Goal: Information Seeking & Learning: Check status

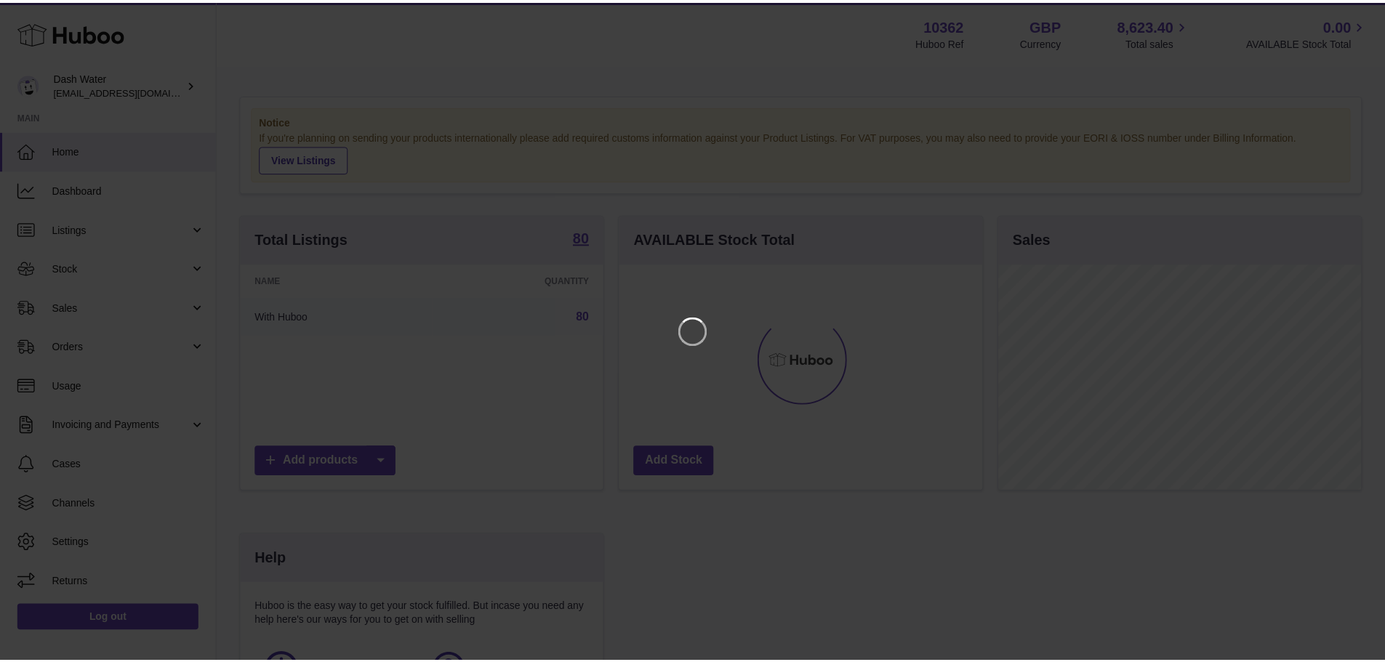
scroll to position [227, 366]
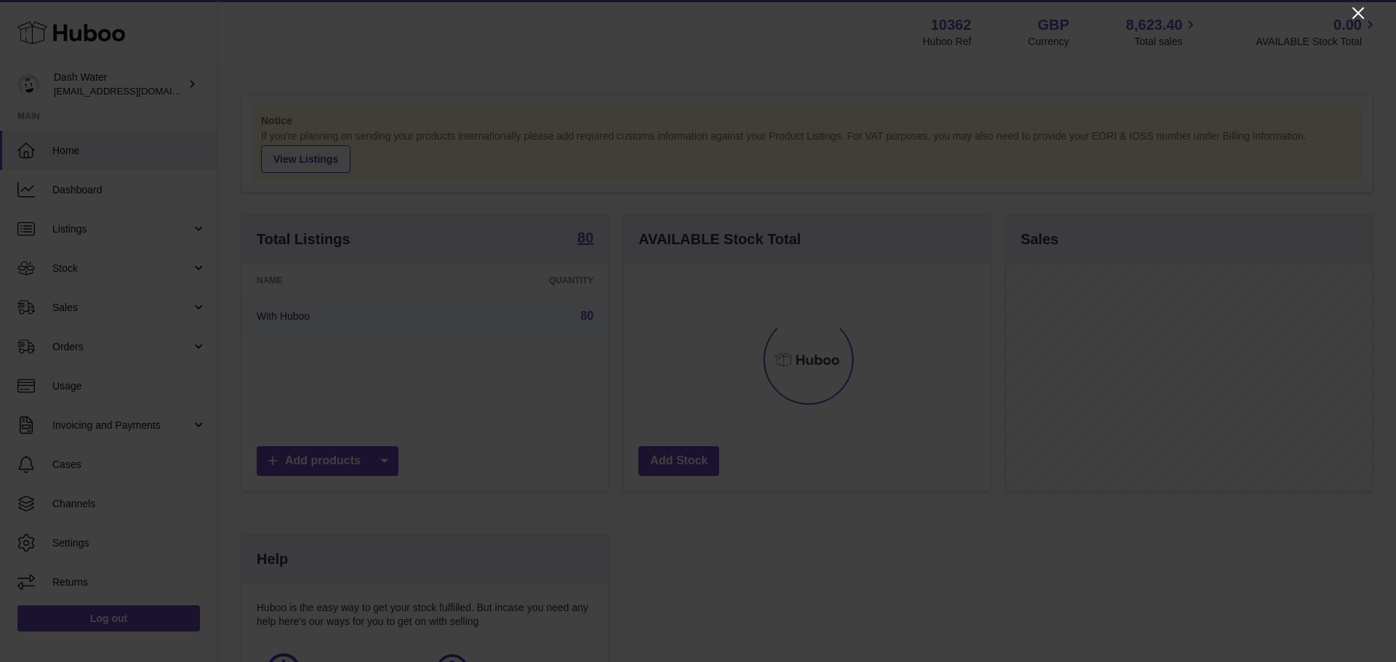
click at [1355, 16] on icon "Close" at bounding box center [1358, 13] width 12 height 12
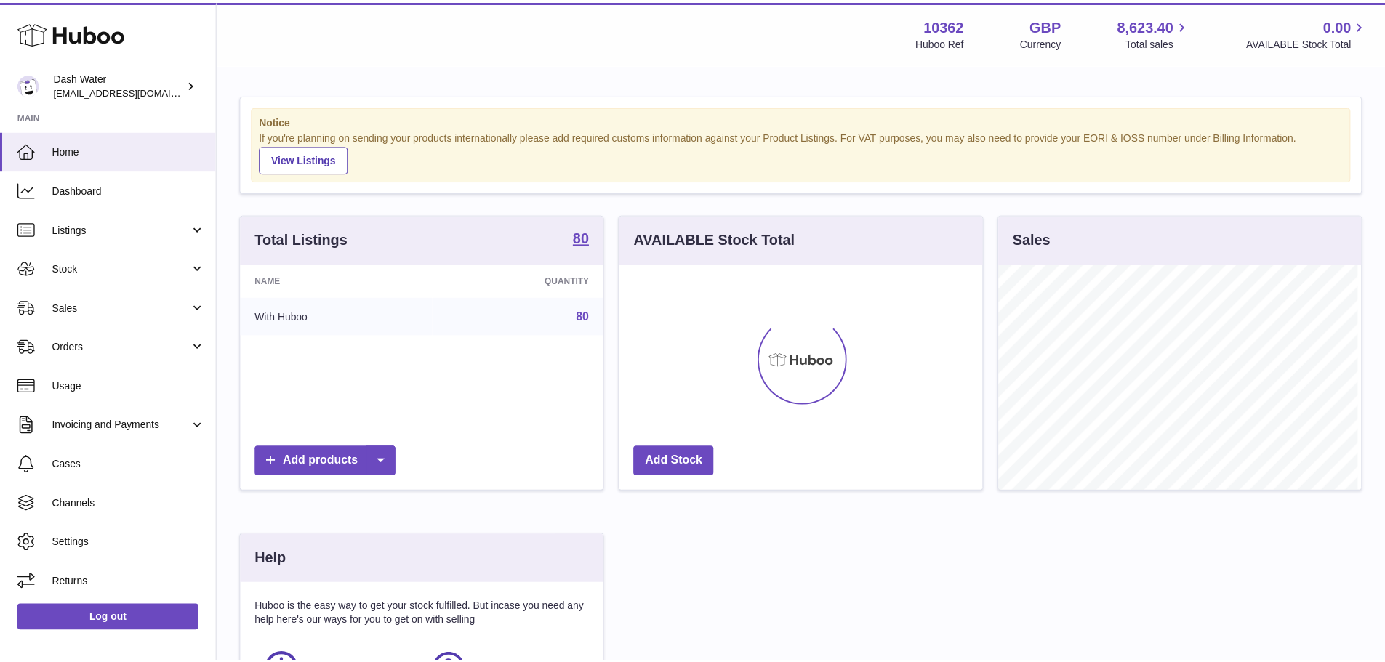
scroll to position [726859, 726723]
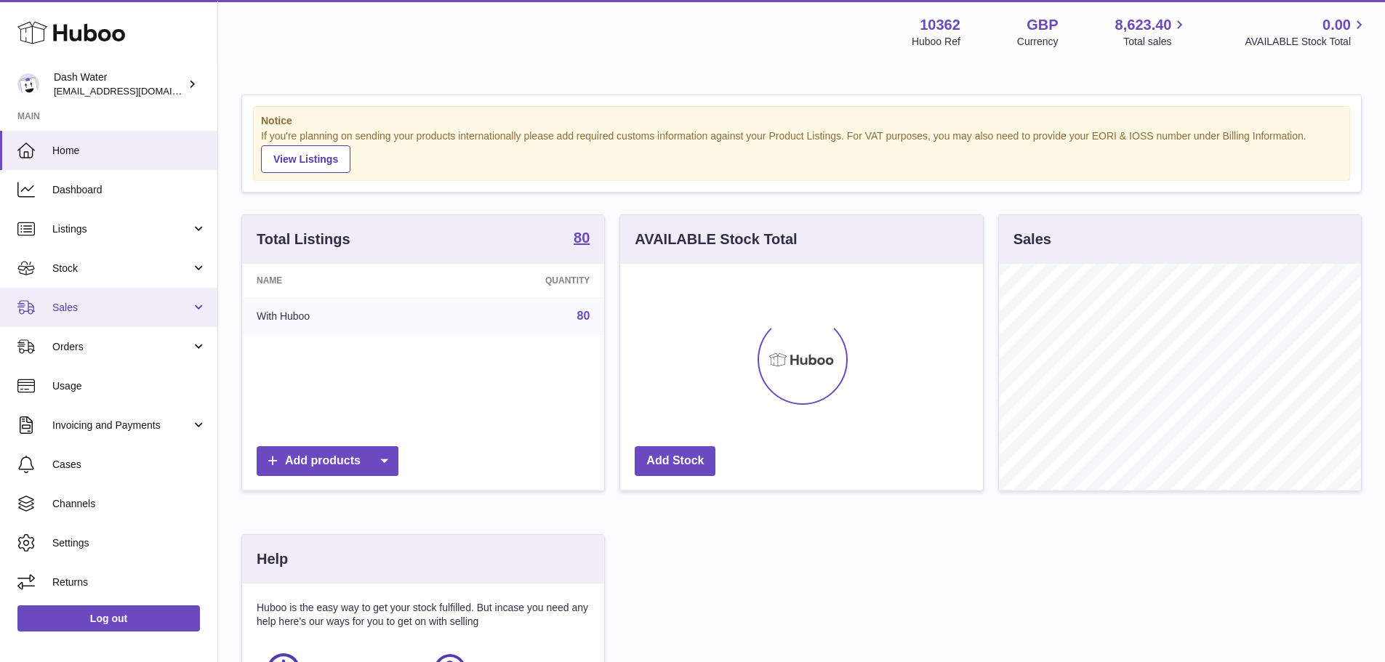
click at [86, 313] on span "Sales" at bounding box center [121, 308] width 139 height 14
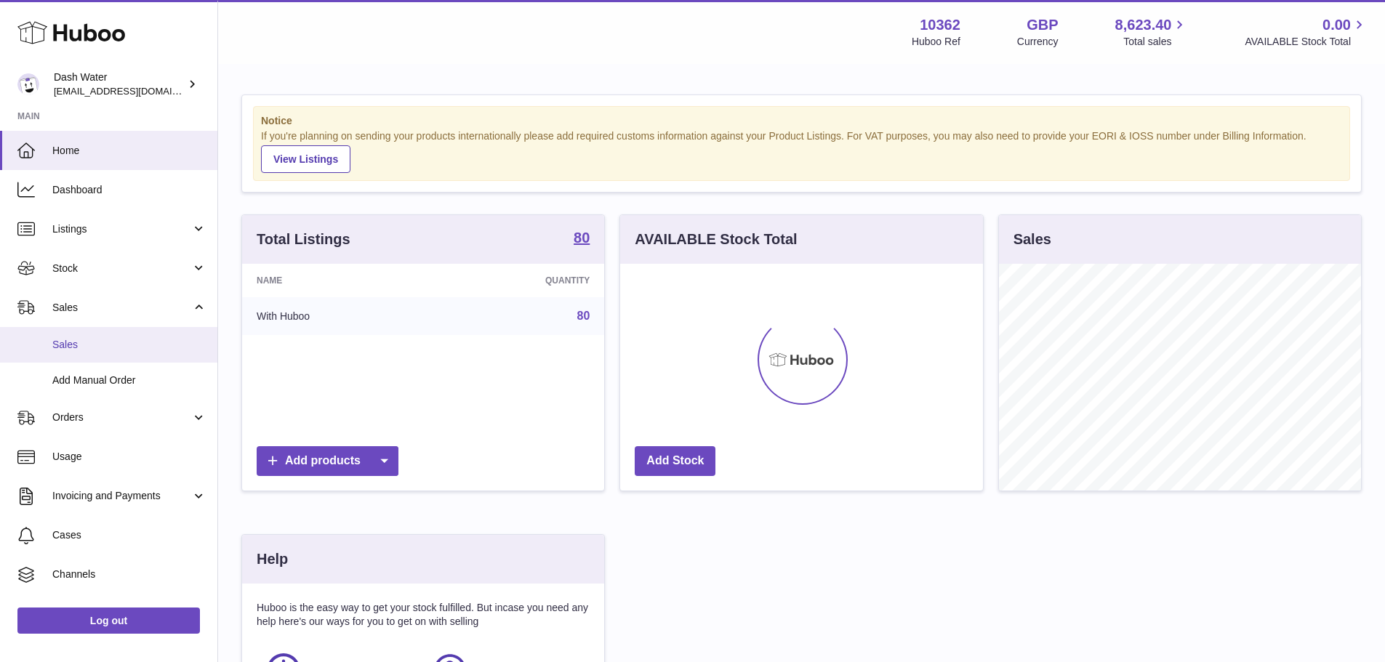
click at [70, 345] on span "Sales" at bounding box center [129, 345] width 154 height 14
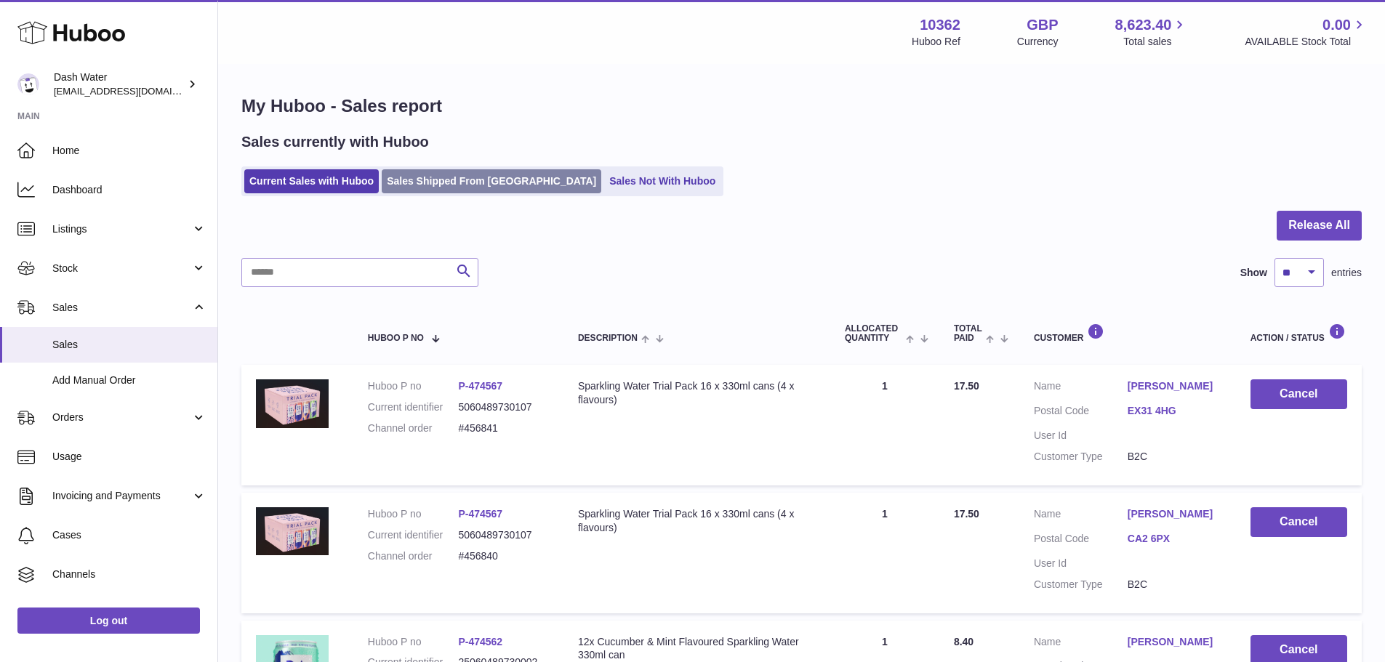
click at [505, 181] on link "Sales Shipped From [GEOGRAPHIC_DATA]" at bounding box center [492, 181] width 220 height 24
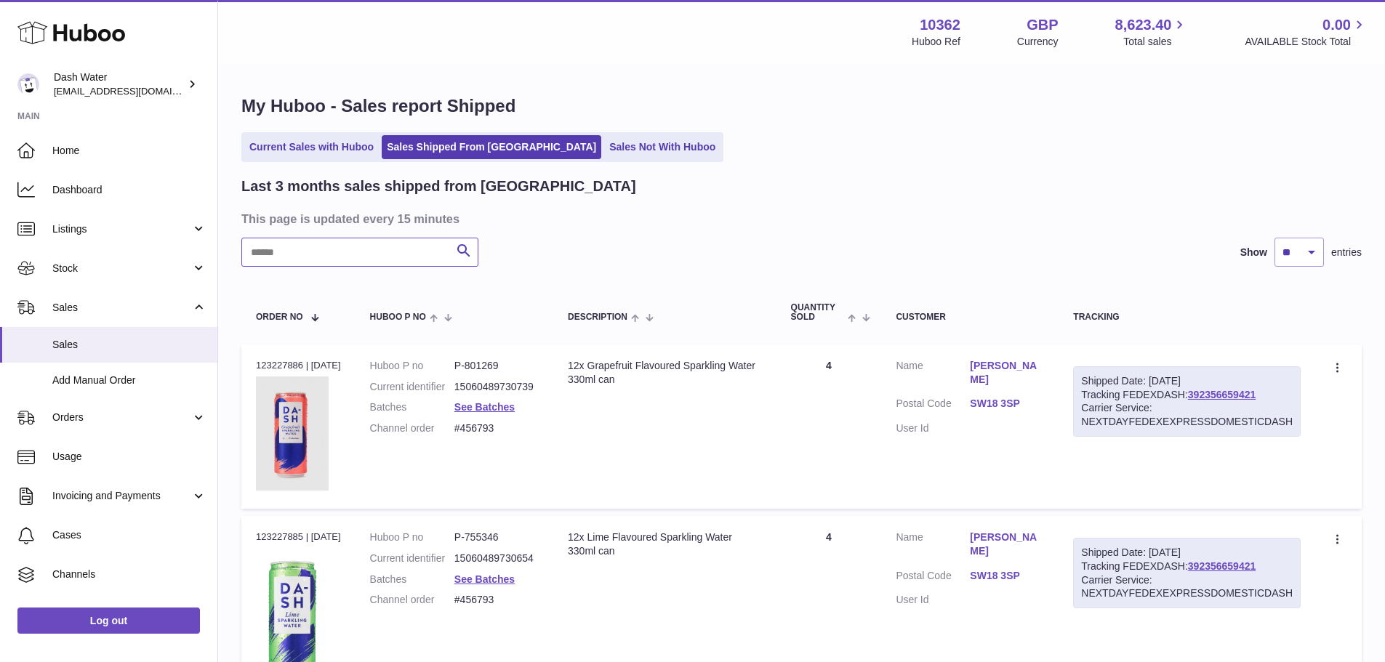
click at [353, 252] on input "text" at bounding box center [359, 252] width 237 height 29
click at [505, 365] on dd "P-801269" at bounding box center [496, 366] width 84 height 14
copy dd "801269"
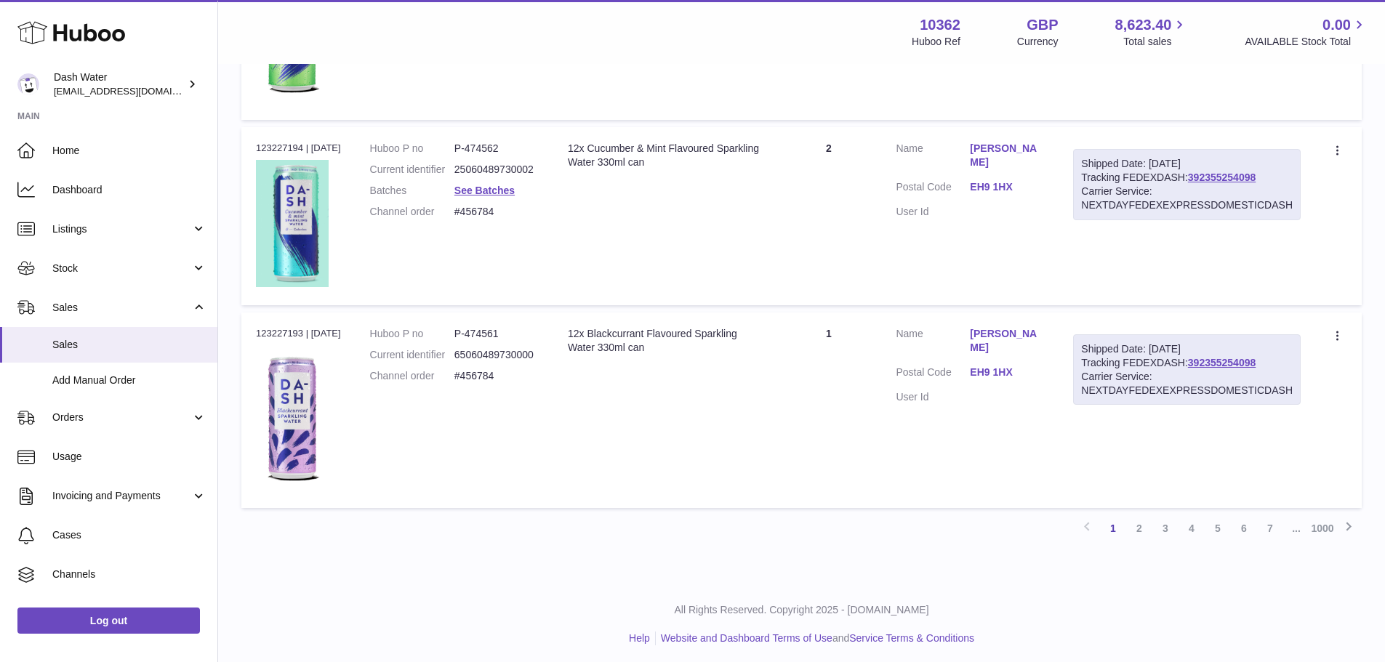
scroll to position [1767, 0]
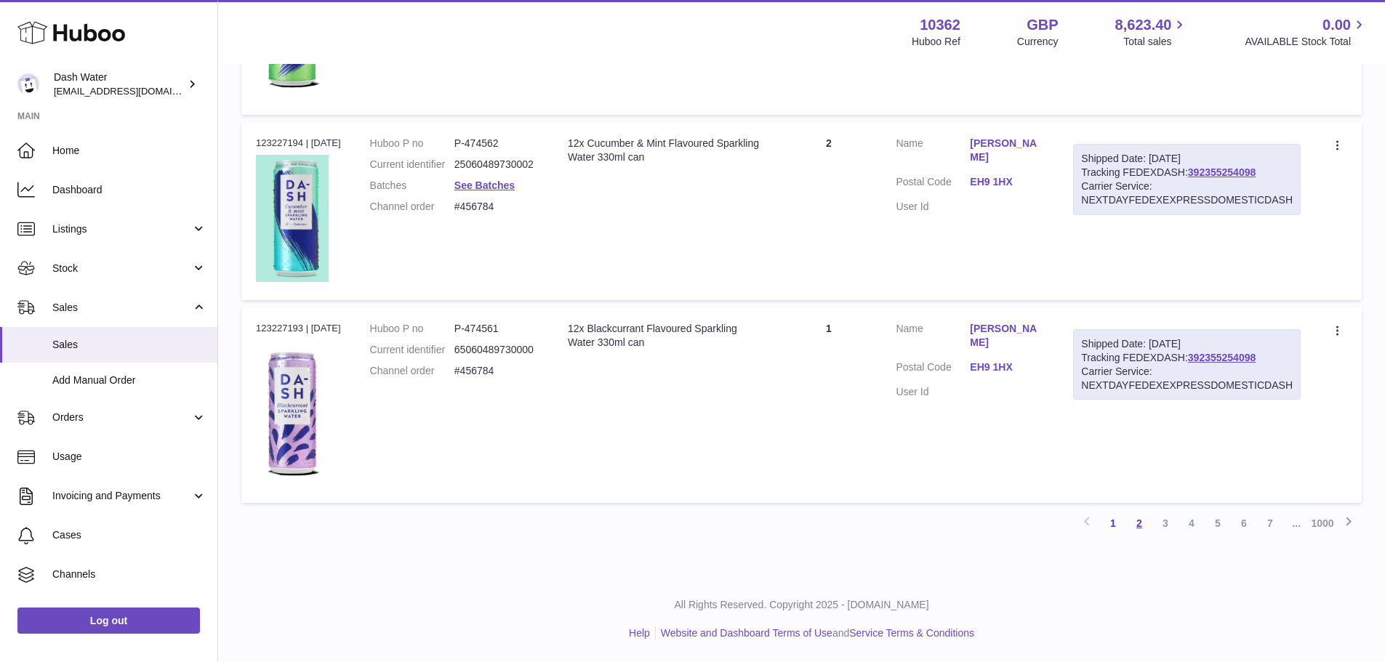
click at [1136, 526] on link "2" at bounding box center [1139, 523] width 26 height 26
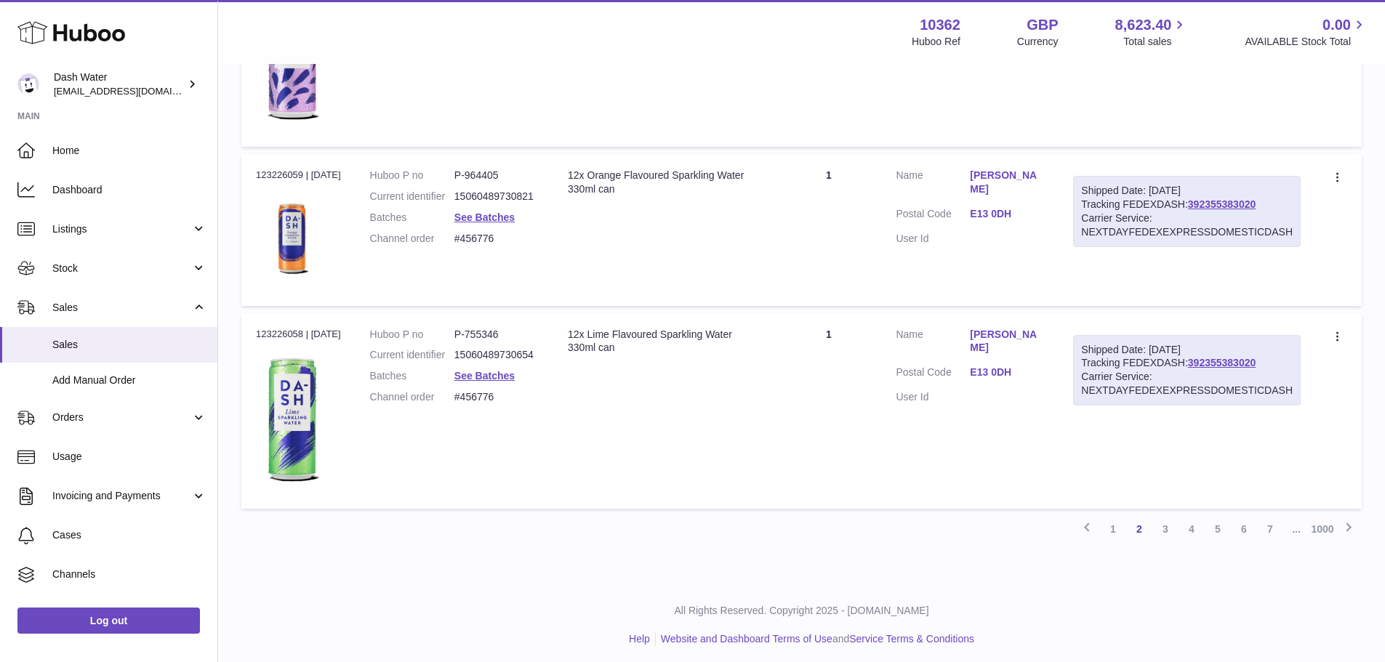
scroll to position [1777, 0]
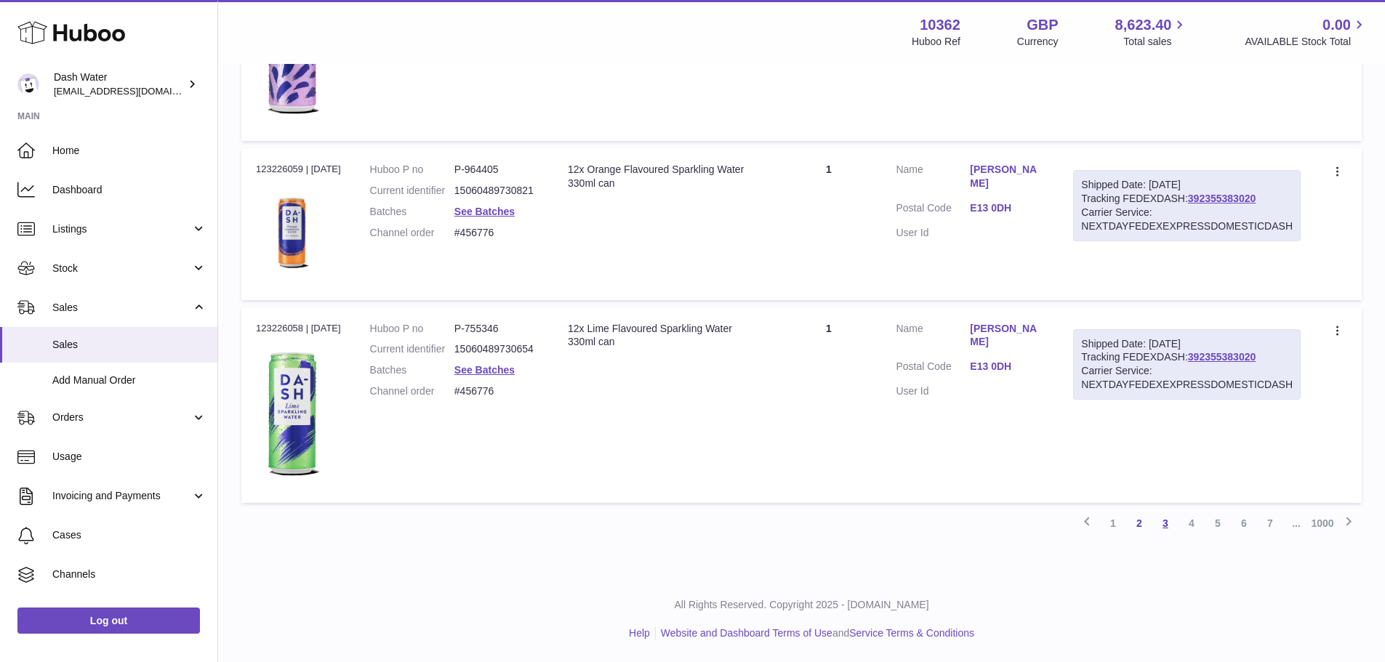
click at [1163, 525] on link "3" at bounding box center [1165, 523] width 26 height 26
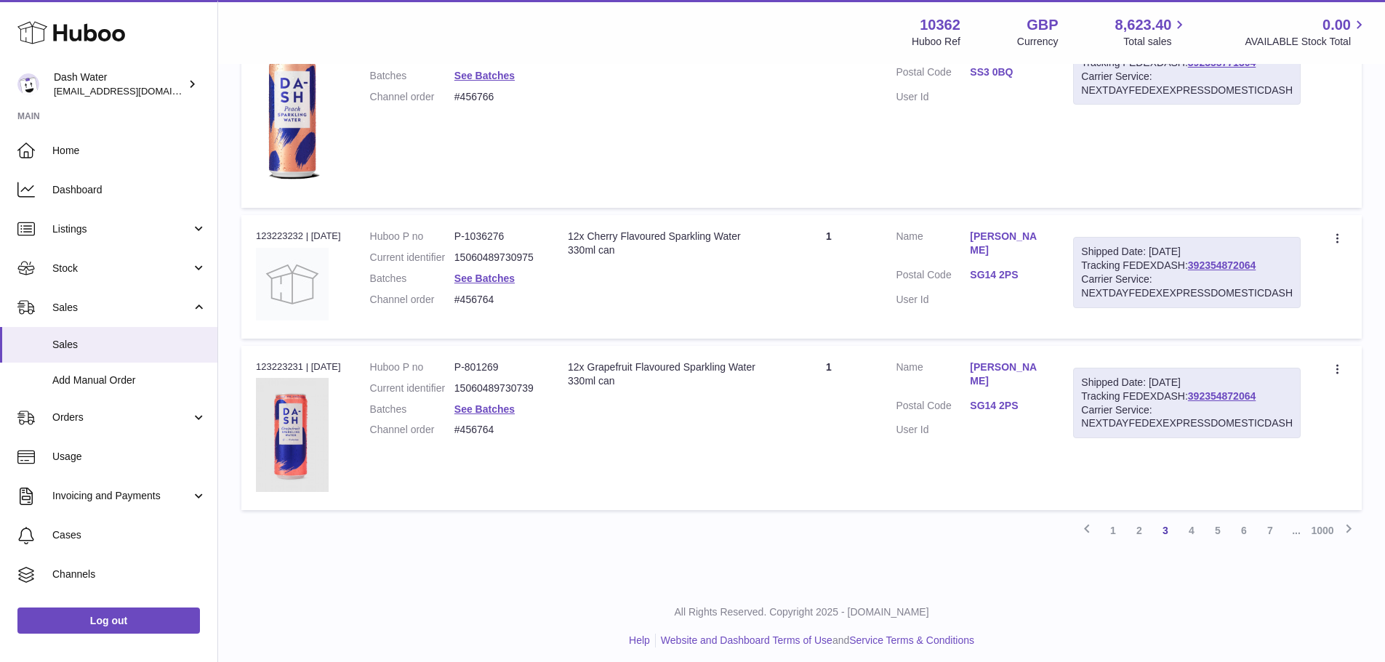
scroll to position [1647, 0]
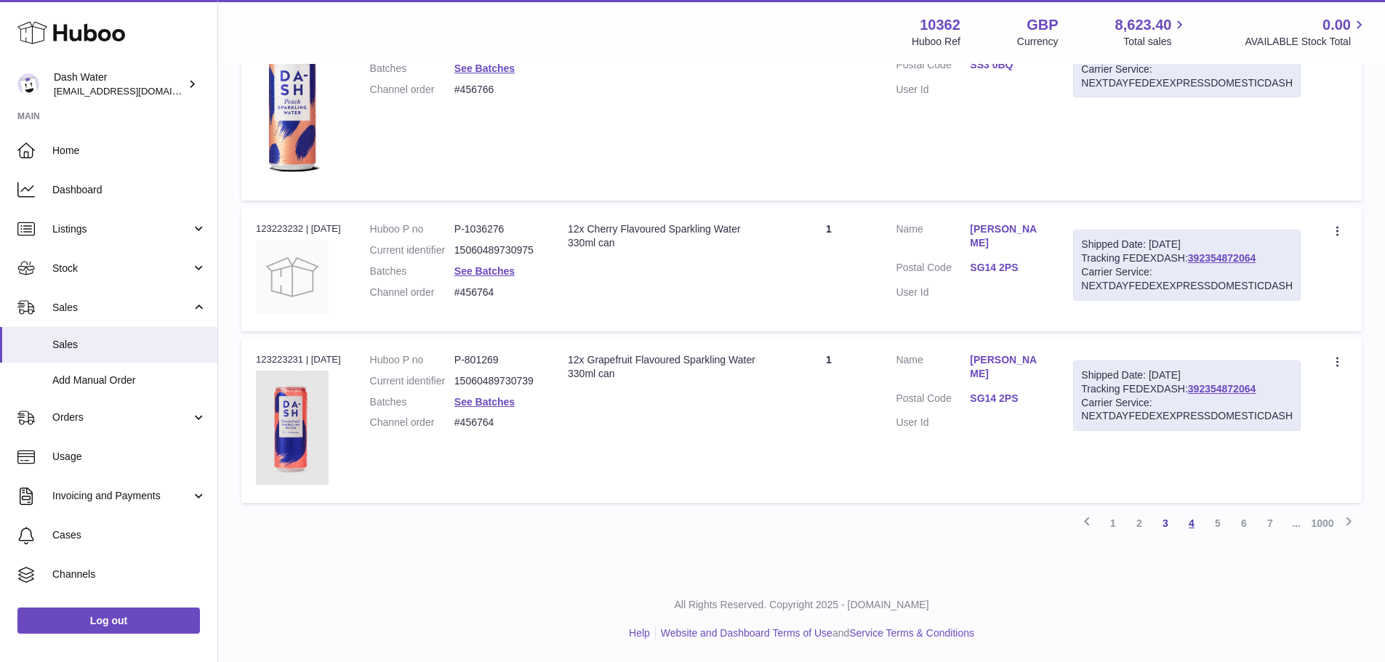
click at [1189, 523] on link "4" at bounding box center [1192, 523] width 26 height 26
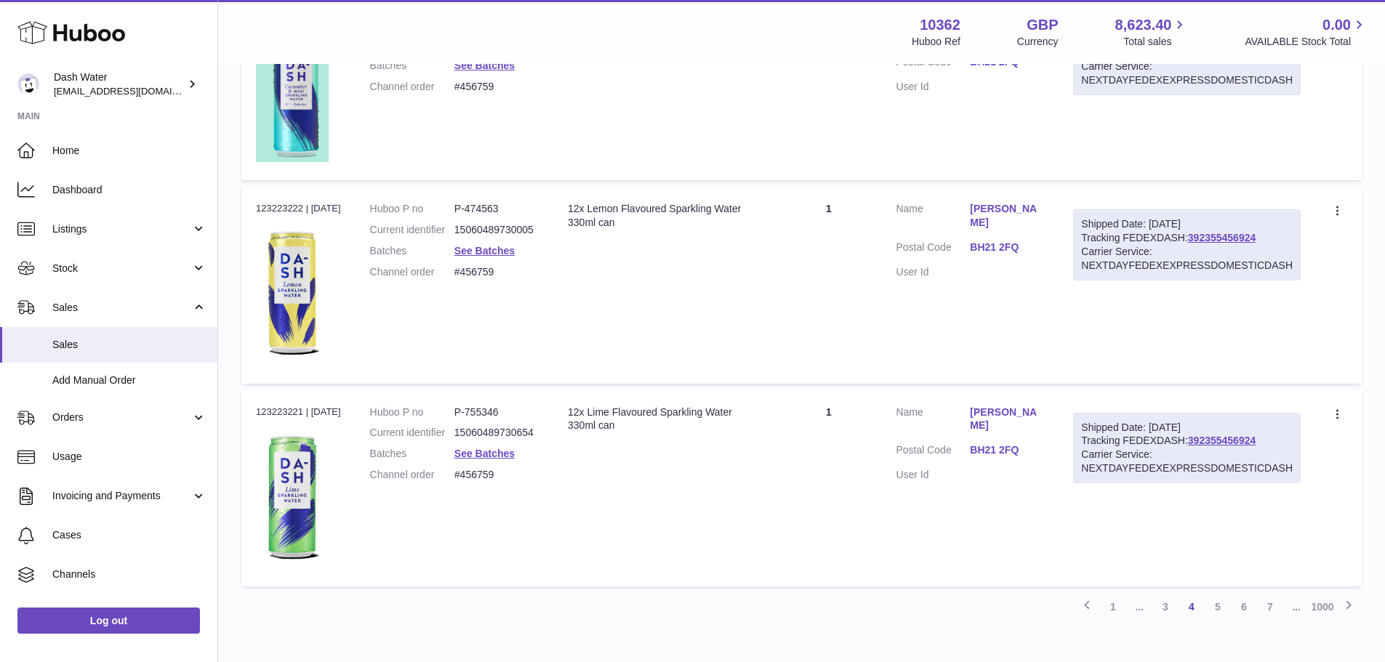
scroll to position [1786, 0]
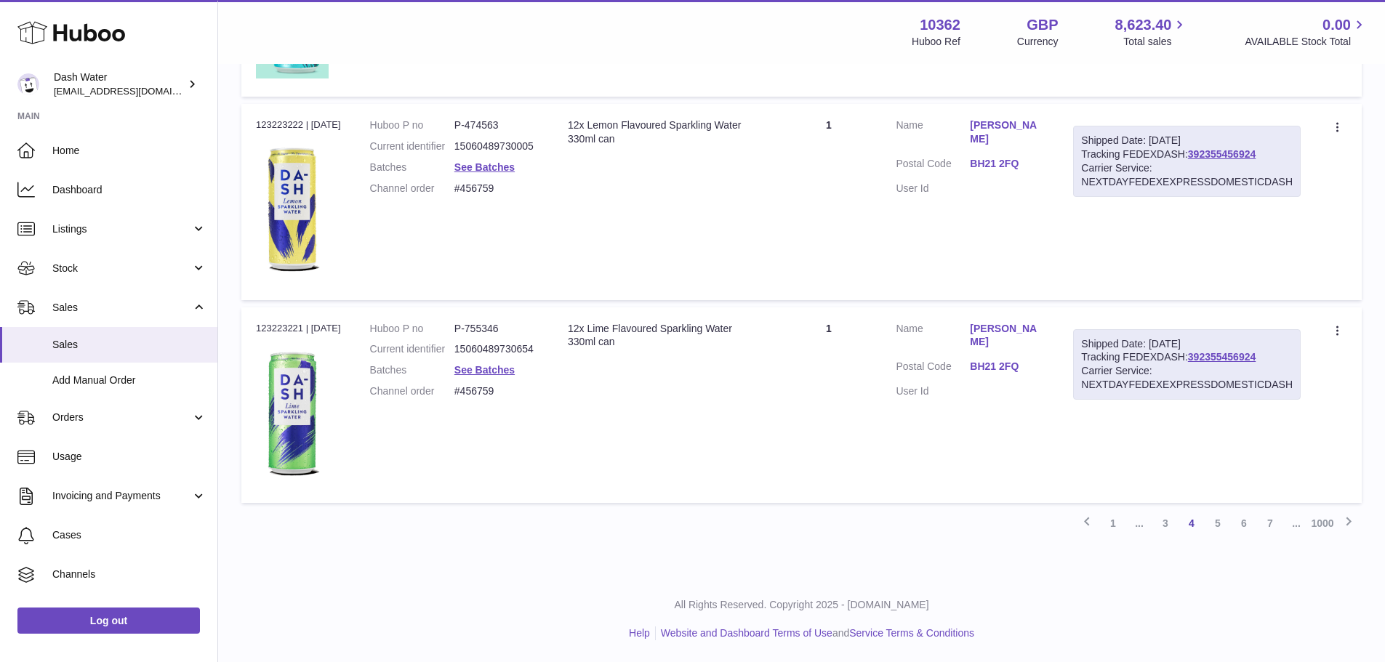
click at [1218, 529] on link "5" at bounding box center [1218, 523] width 26 height 26
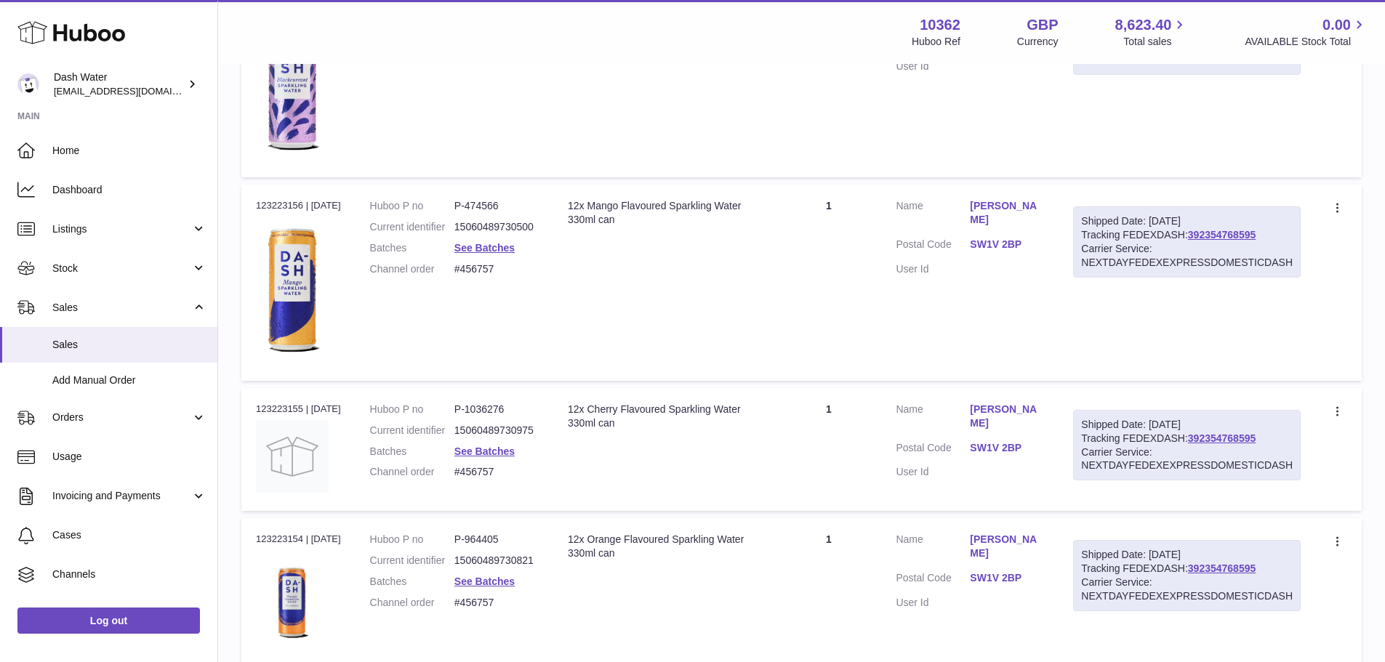
scroll to position [1592, 0]
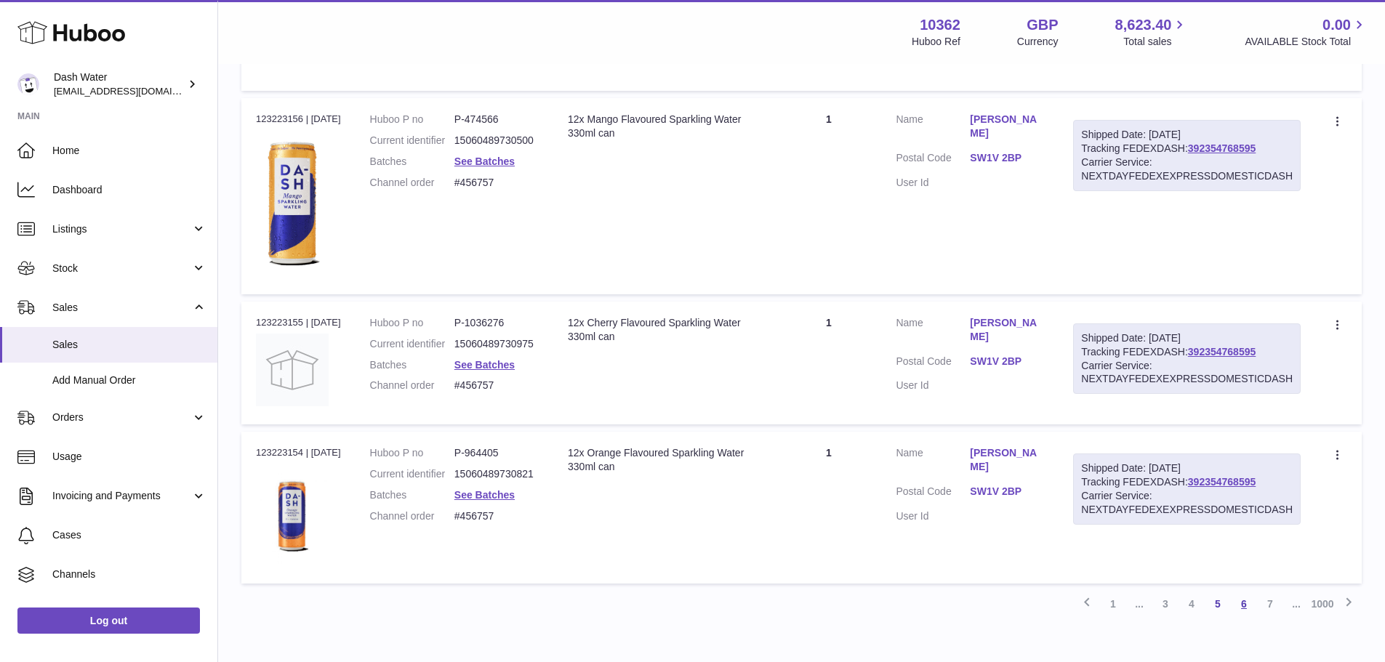
click at [1243, 604] on link "6" at bounding box center [1244, 604] width 26 height 26
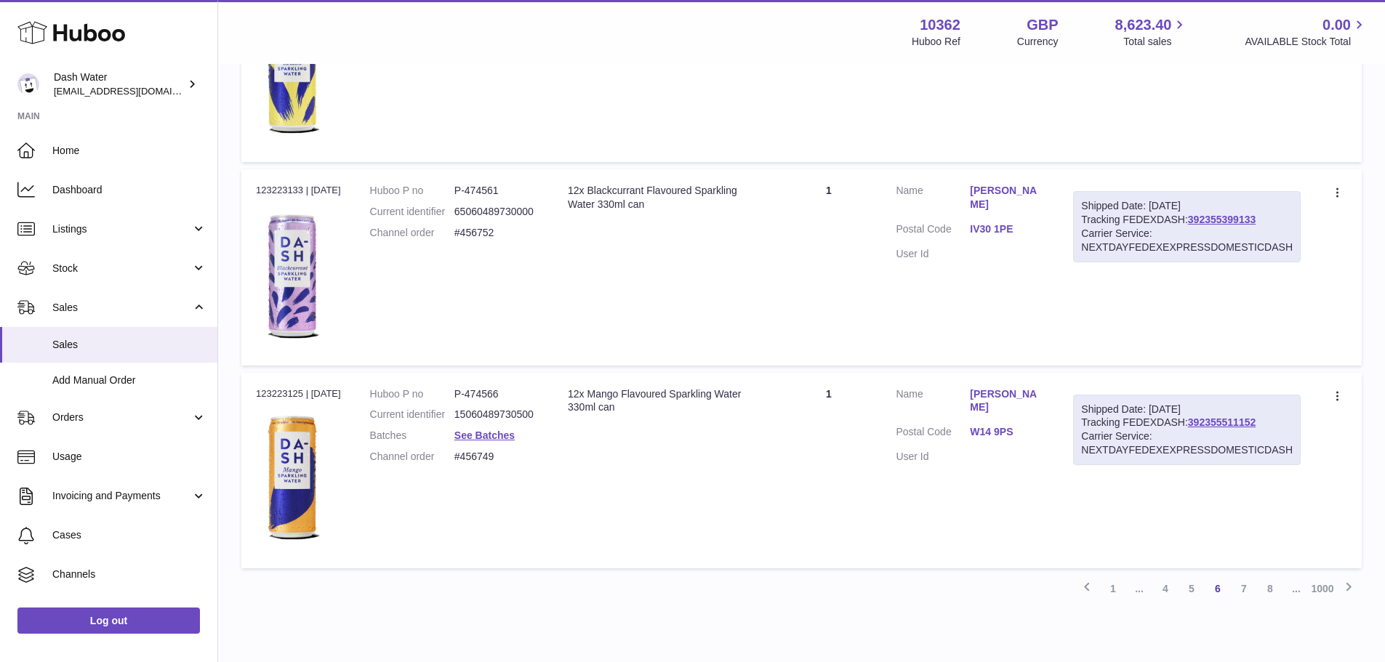
scroll to position [1708, 0]
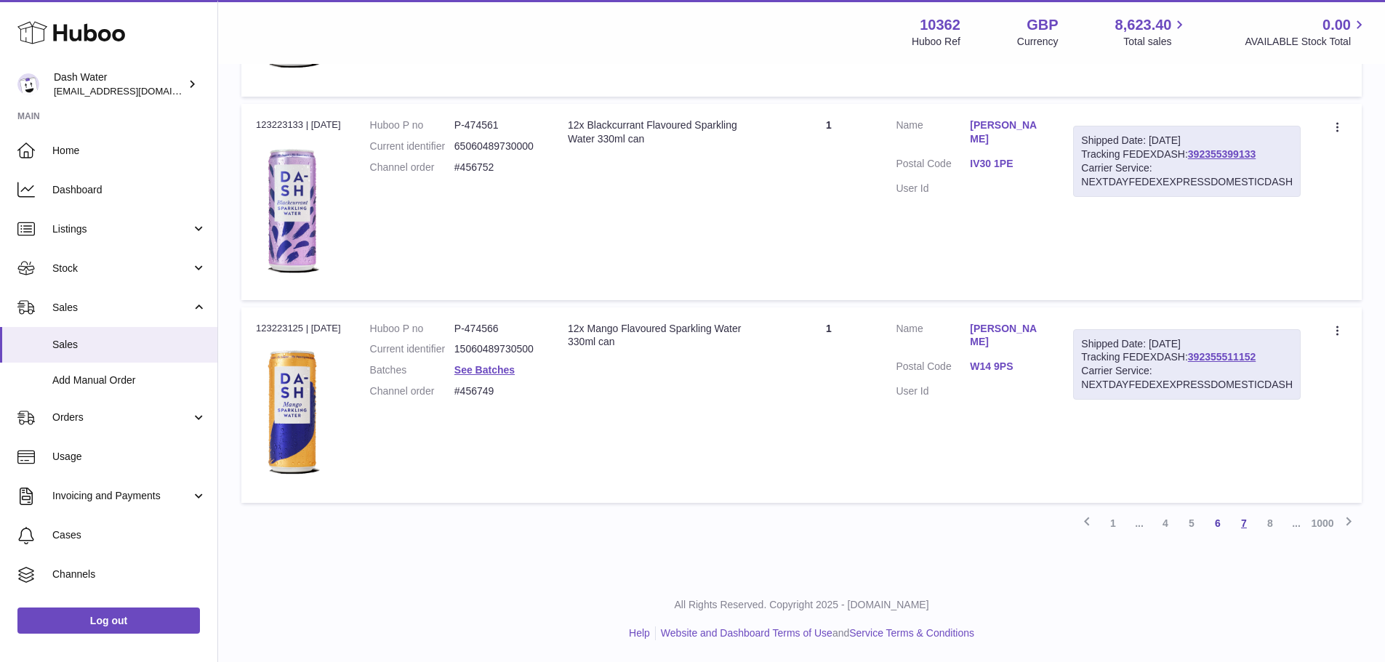
click at [1247, 526] on link "7" at bounding box center [1244, 523] width 26 height 26
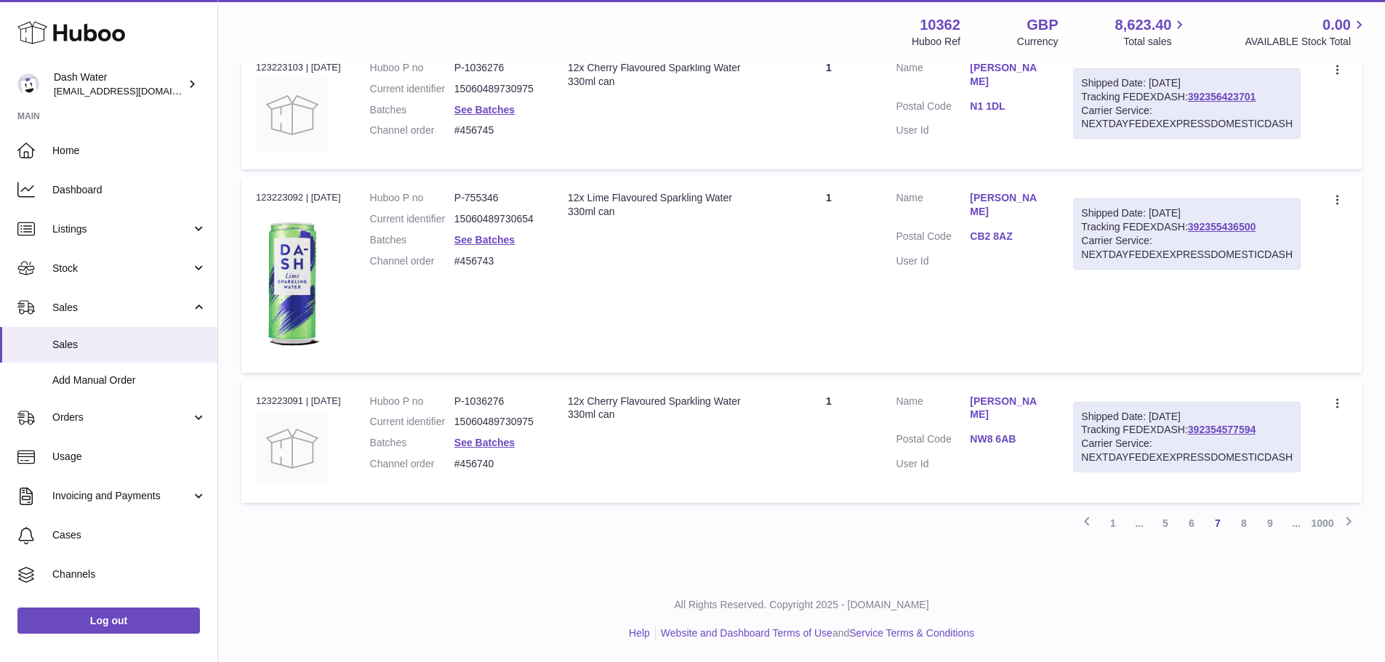
scroll to position [1545, 0]
click at [1248, 533] on link "8" at bounding box center [1244, 523] width 26 height 26
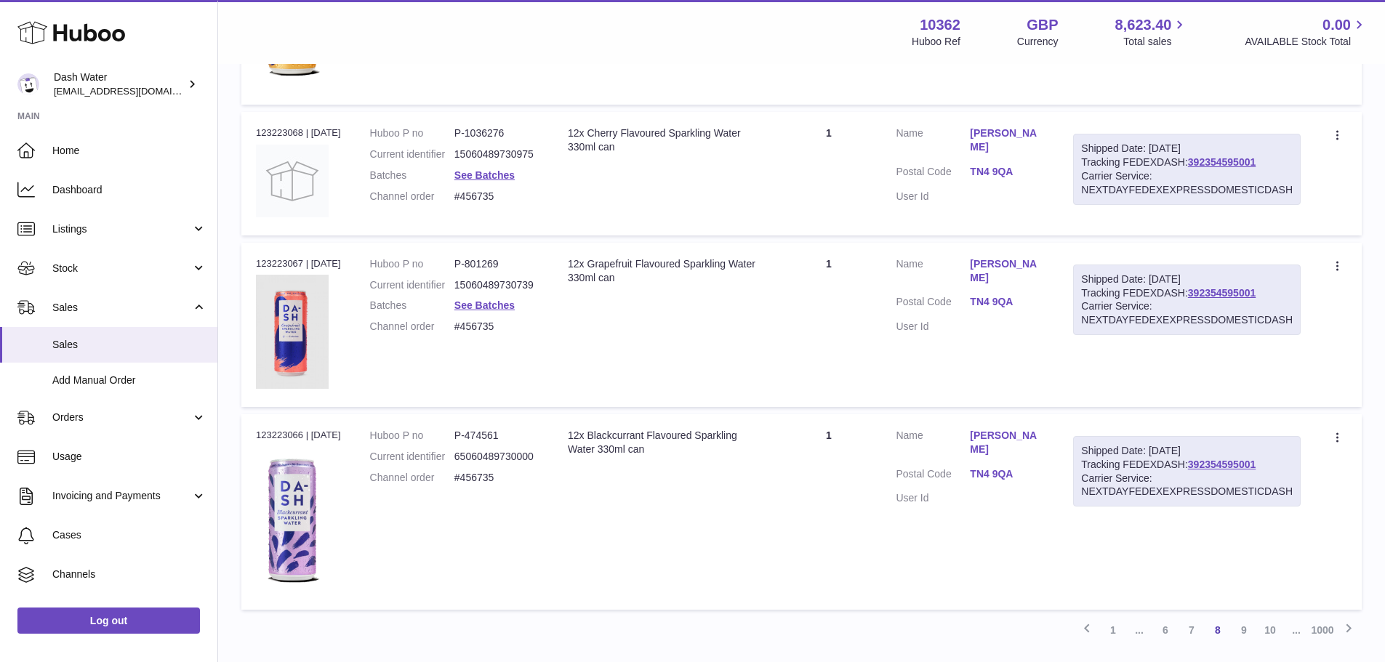
scroll to position [1665, 0]
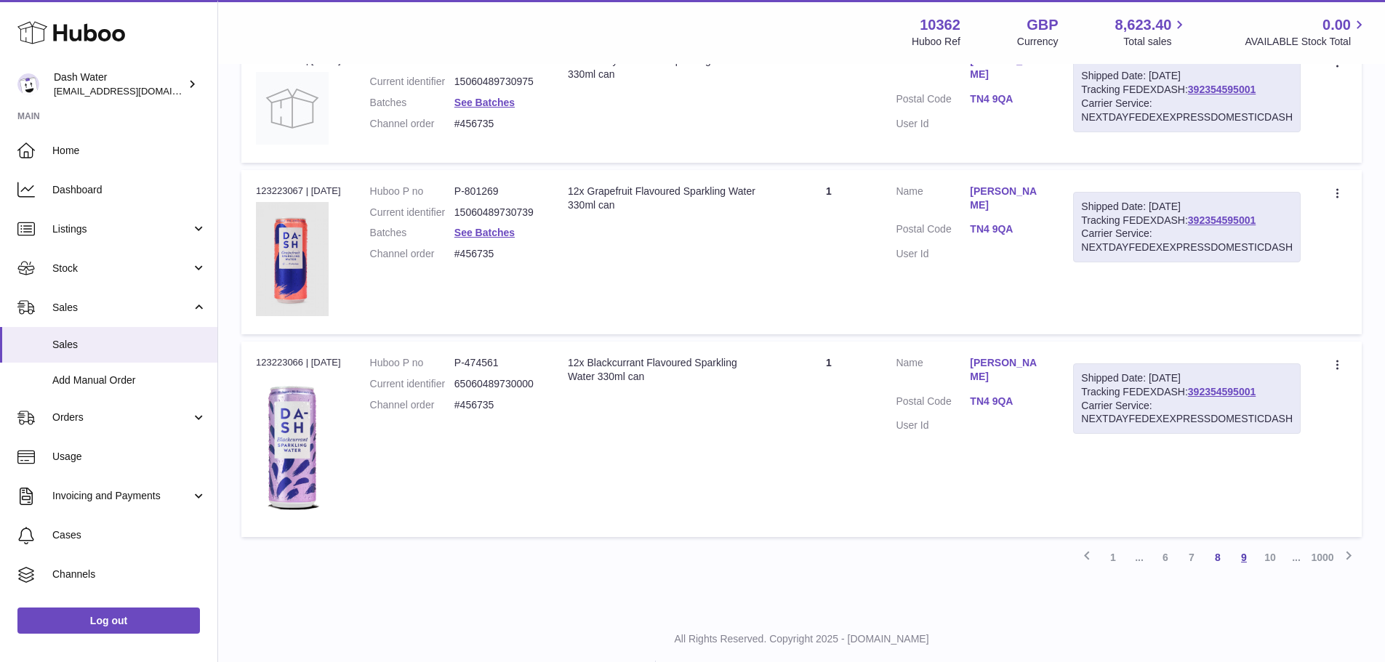
click at [1248, 560] on link "9" at bounding box center [1244, 558] width 26 height 26
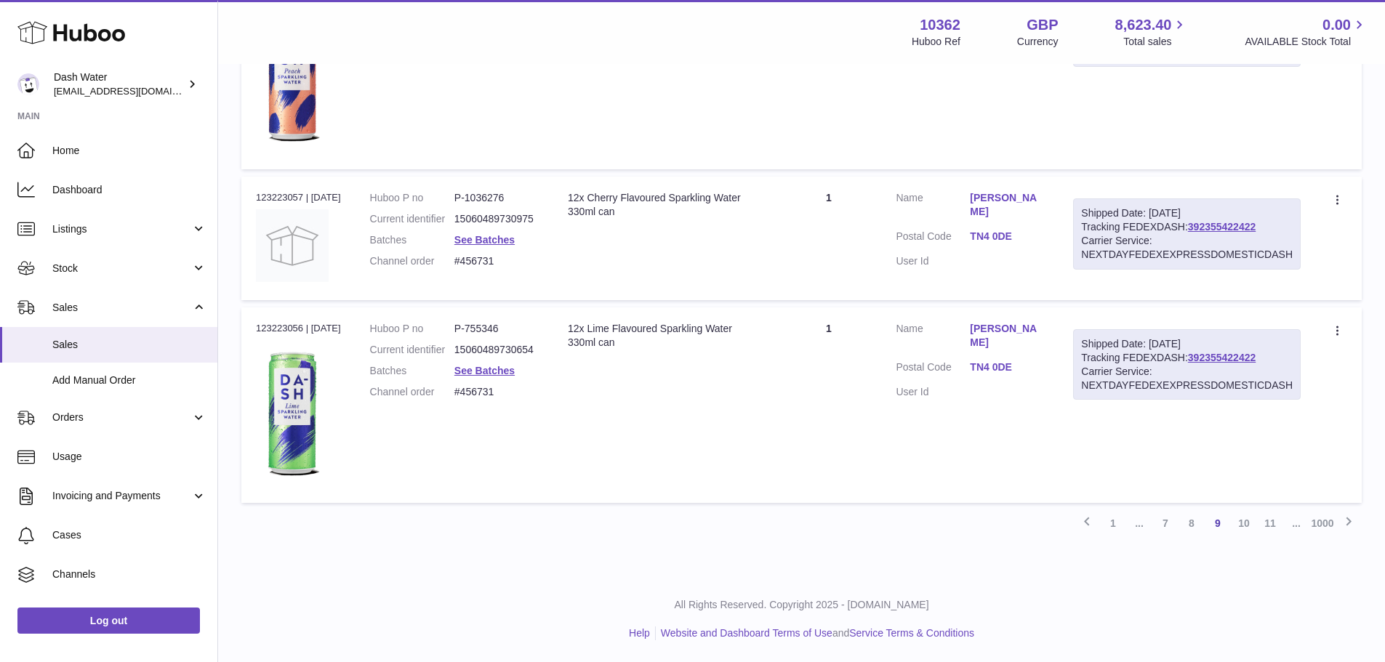
scroll to position [1551, 0]
click at [1246, 531] on link "10" at bounding box center [1244, 523] width 26 height 26
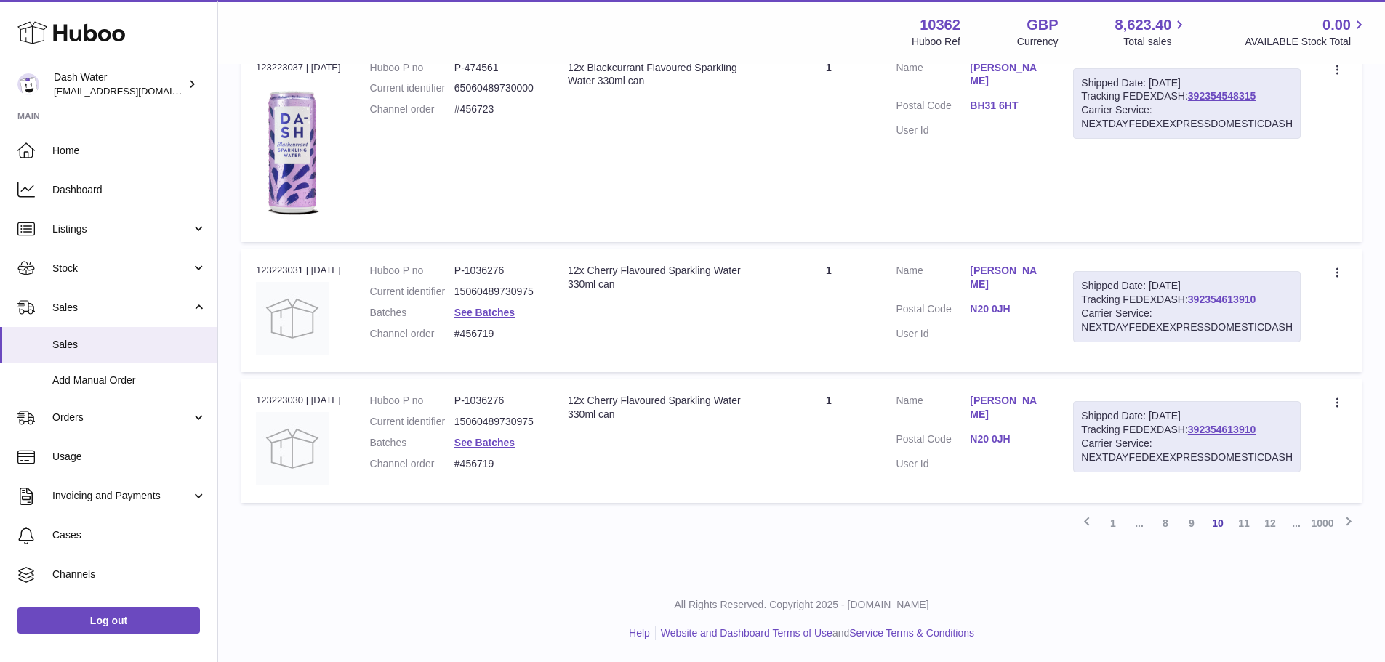
scroll to position [1533, 0]
click at [1247, 534] on link "11" at bounding box center [1244, 523] width 26 height 26
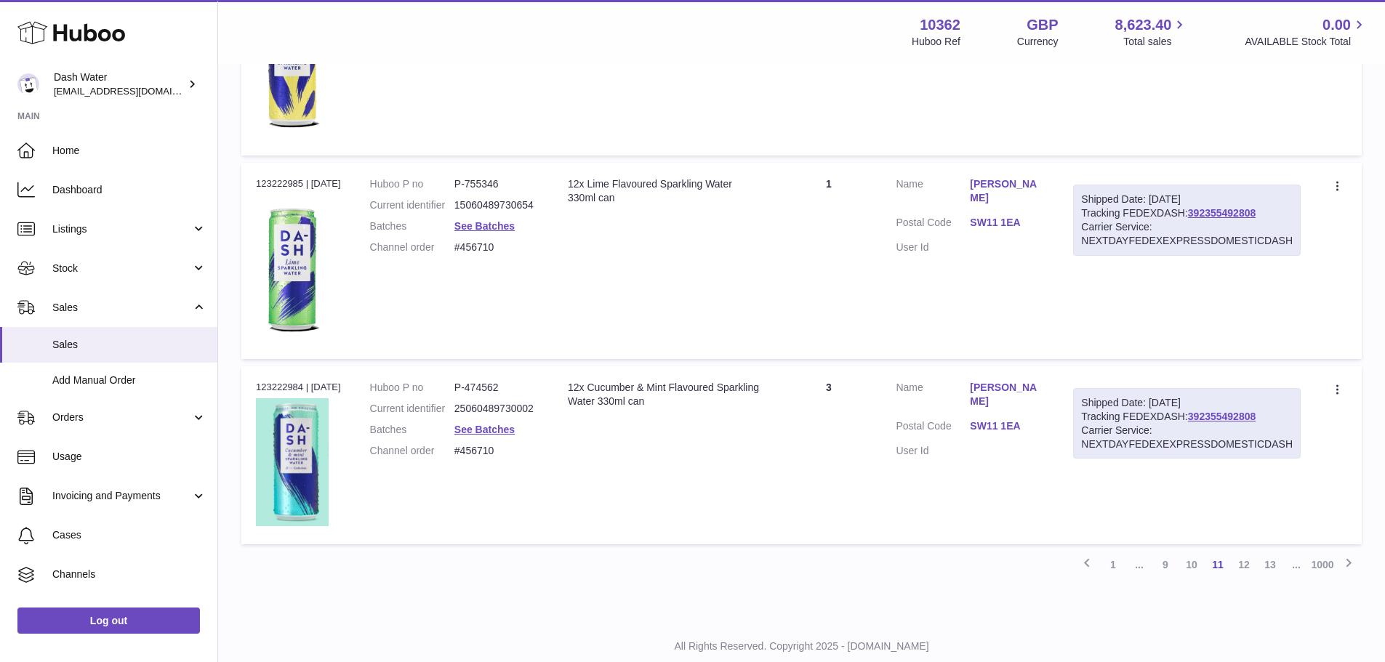
scroll to position [1592, 0]
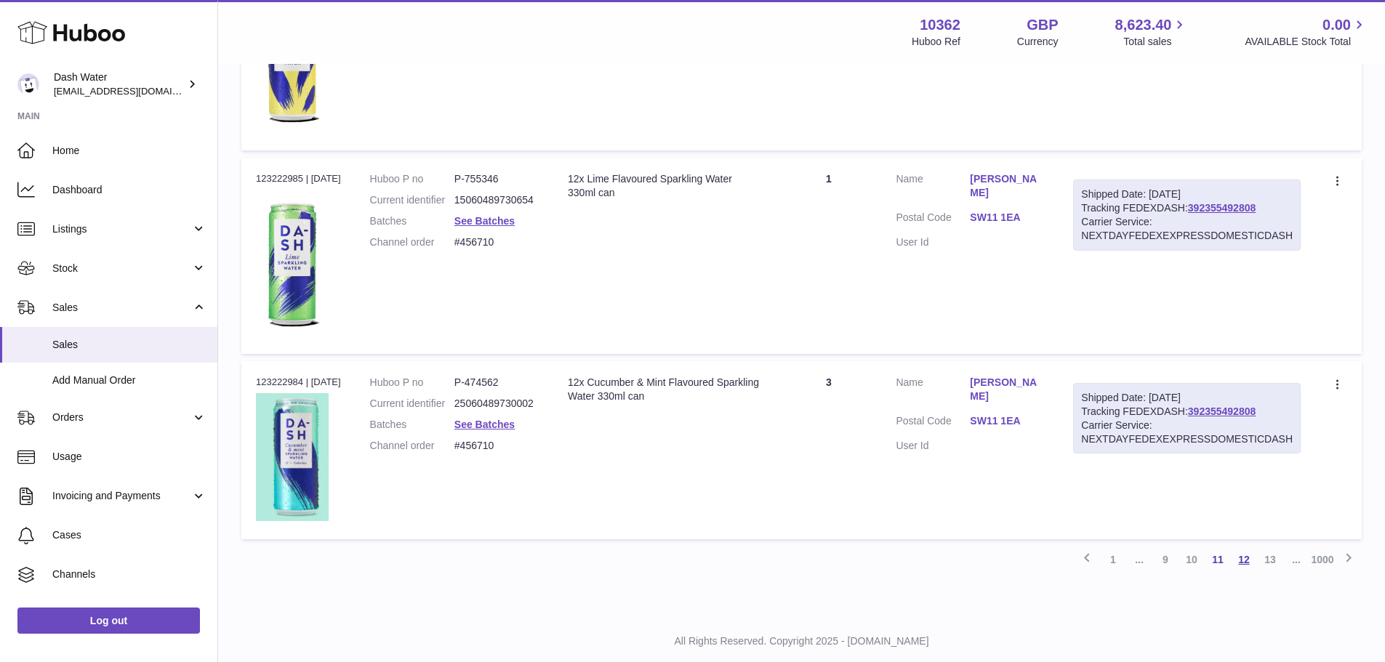
click at [1251, 563] on link "12" at bounding box center [1244, 560] width 26 height 26
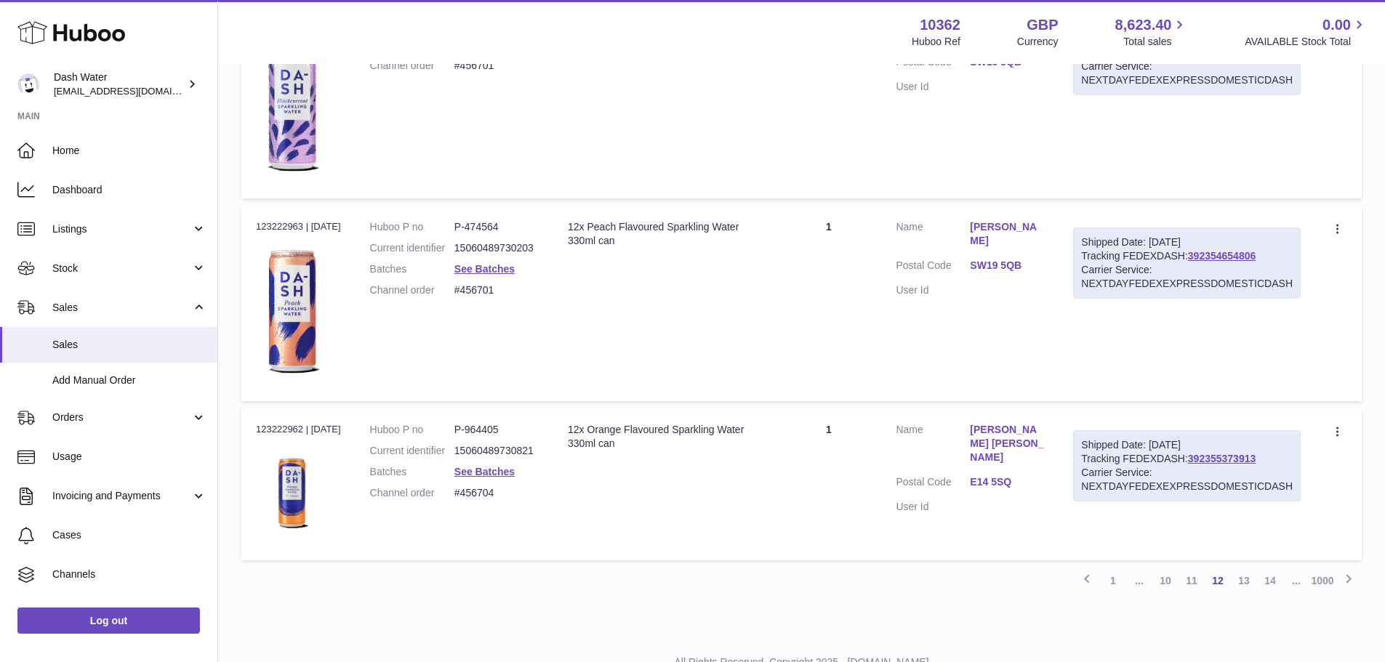
scroll to position [1592, 0]
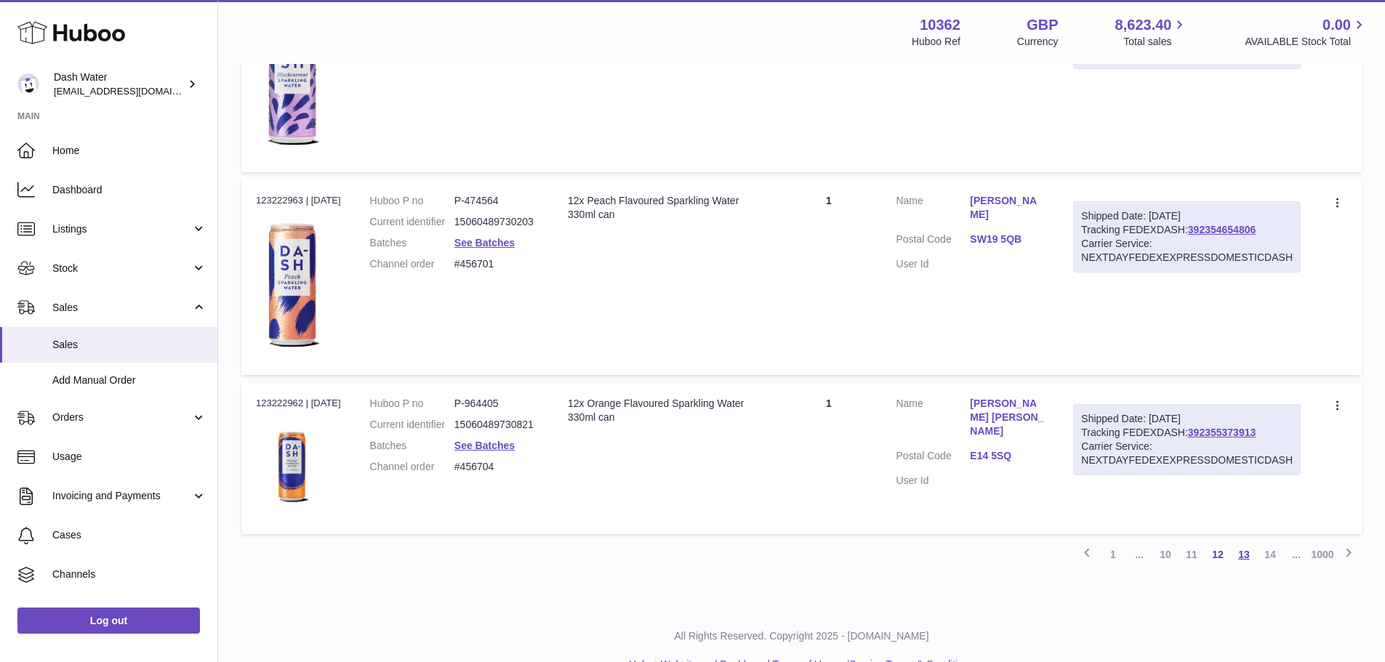
click at [1251, 559] on link "13" at bounding box center [1244, 555] width 26 height 26
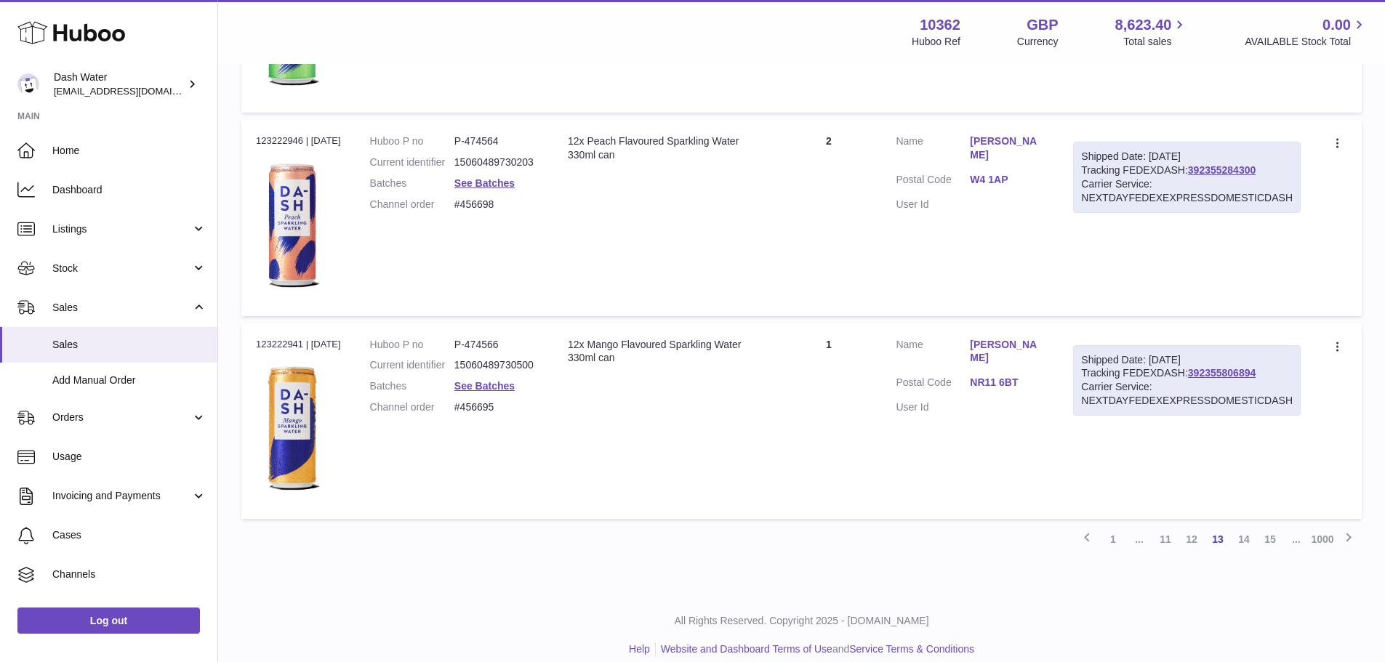
scroll to position [1797, 0]
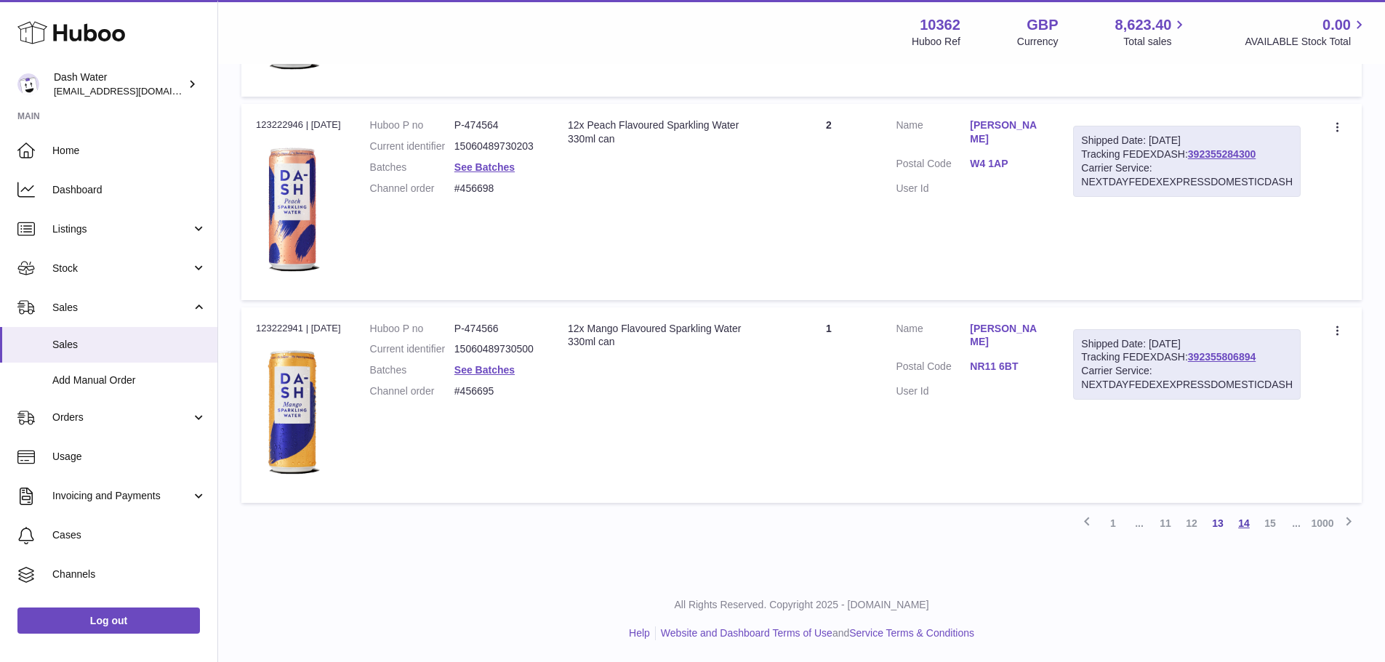
click at [1244, 530] on link "14" at bounding box center [1244, 523] width 26 height 26
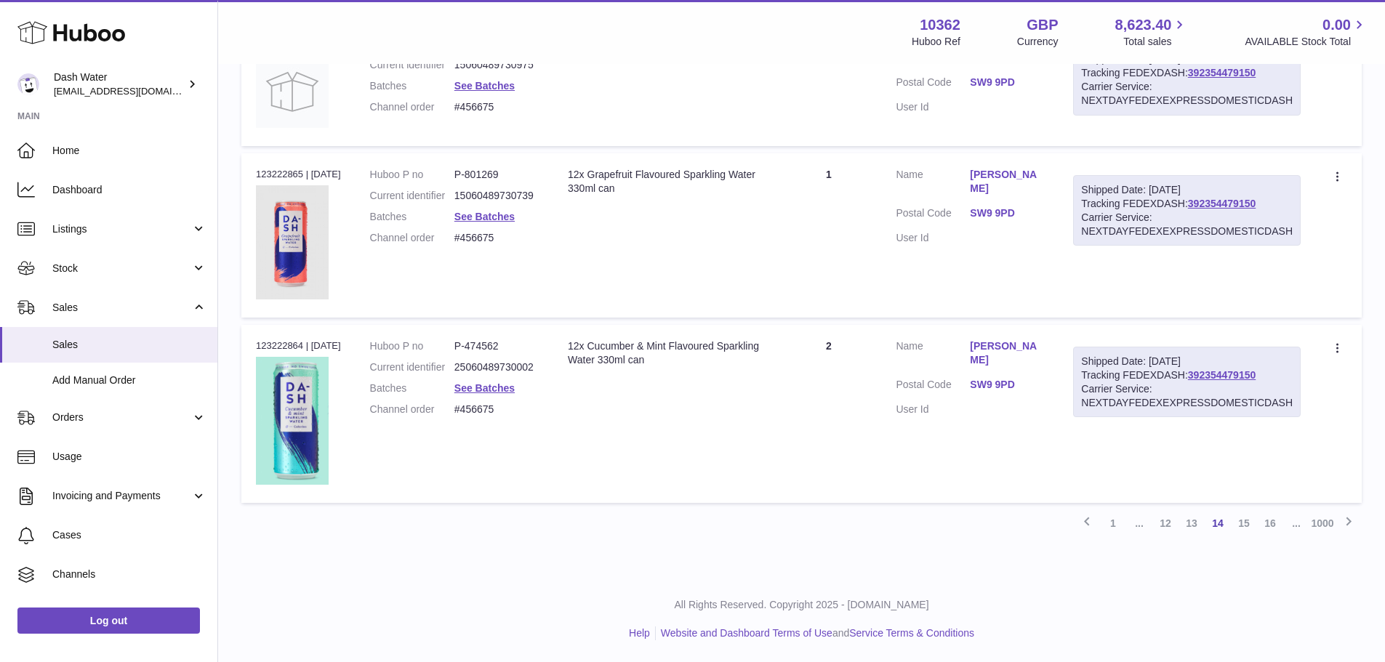
scroll to position [1509, 0]
click at [1112, 523] on link "1" at bounding box center [1113, 523] width 26 height 26
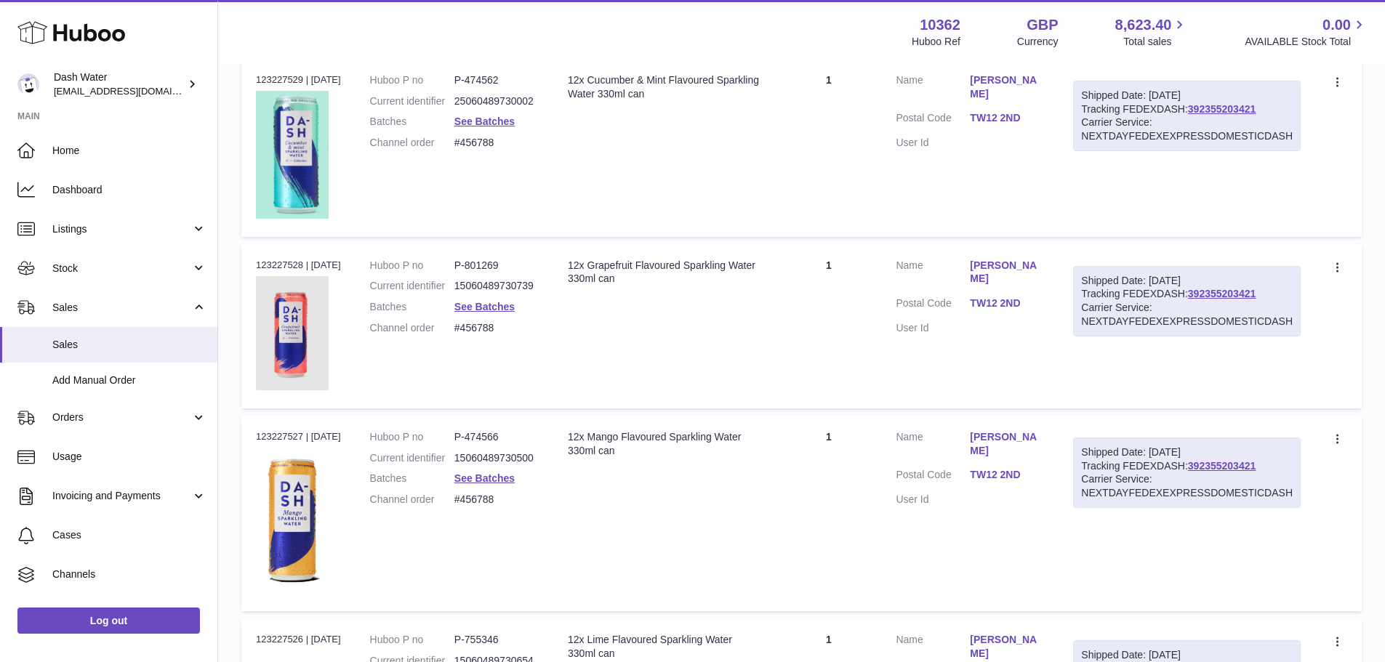
scroll to position [873, 0]
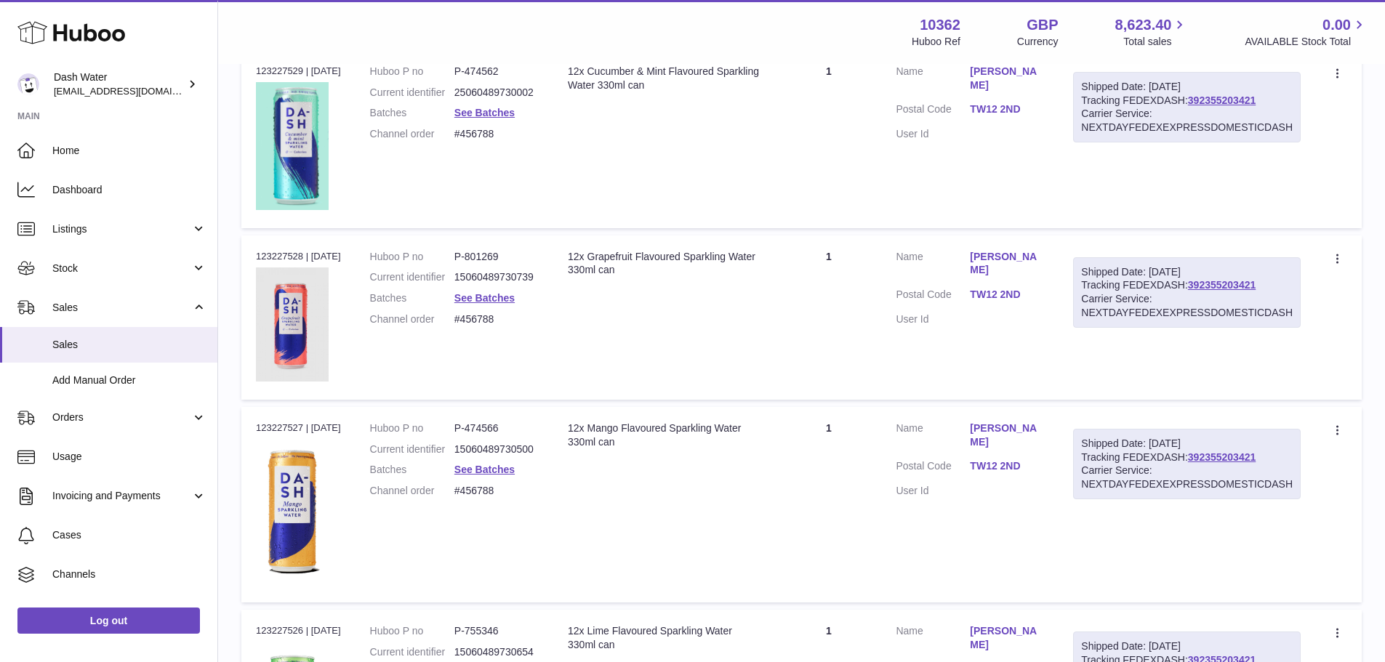
click at [292, 428] on div "Order no 123227527 | 21st Aug" at bounding box center [298, 428] width 85 height 13
copy div "123227527"
drag, startPoint x: 512, startPoint y: 425, endPoint x: 478, endPoint y: 425, distance: 34.2
click at [478, 425] on dd "P-474566" at bounding box center [496, 429] width 84 height 14
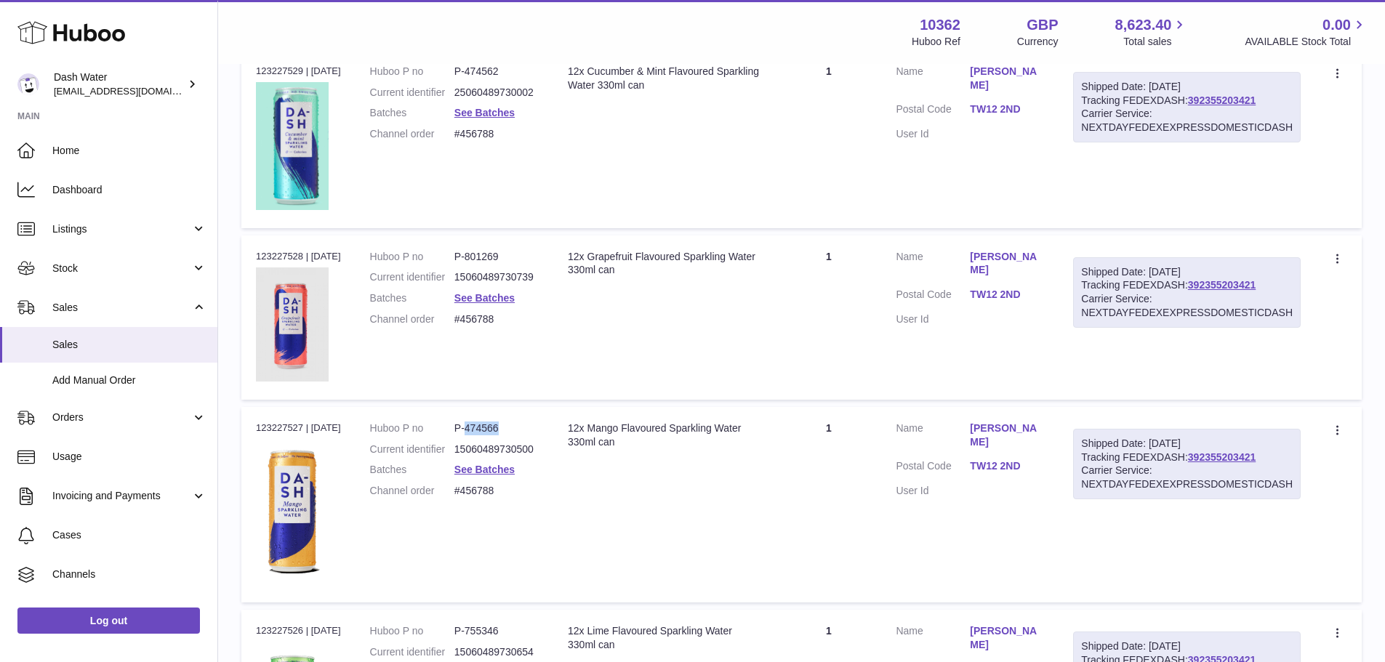
copy dd "474566"
click at [1224, 457] on link "392355203421" at bounding box center [1222, 458] width 68 height 12
click at [356, 116] on td "Order no 123227529 | 21st Aug" at bounding box center [298, 139] width 114 height 178
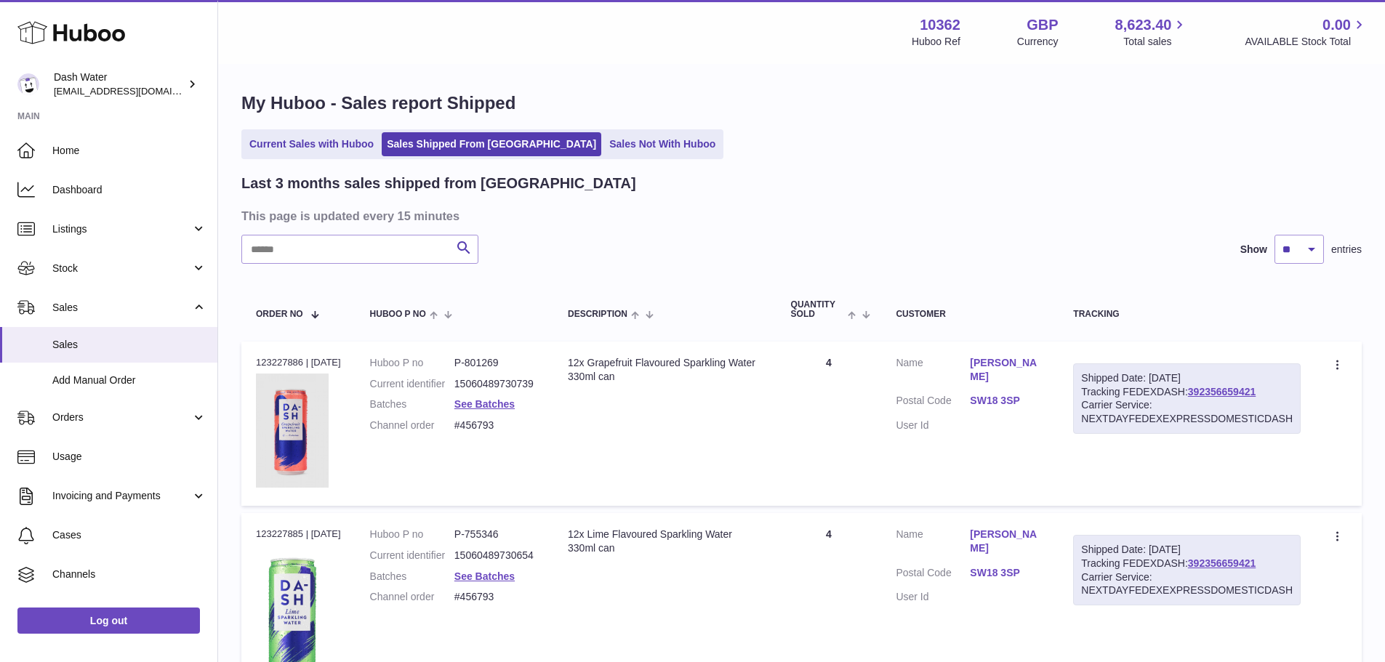
scroll to position [0, 0]
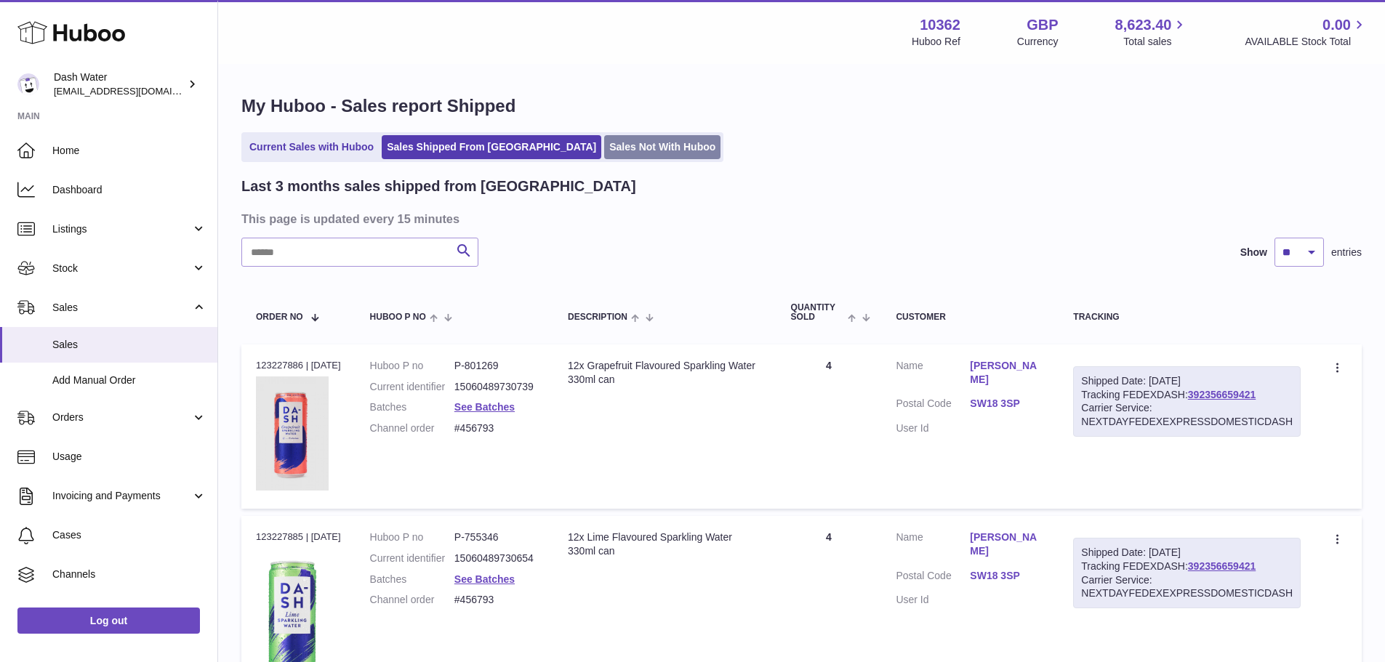
click at [635, 137] on link "Sales Not With Huboo" at bounding box center [662, 147] width 116 height 24
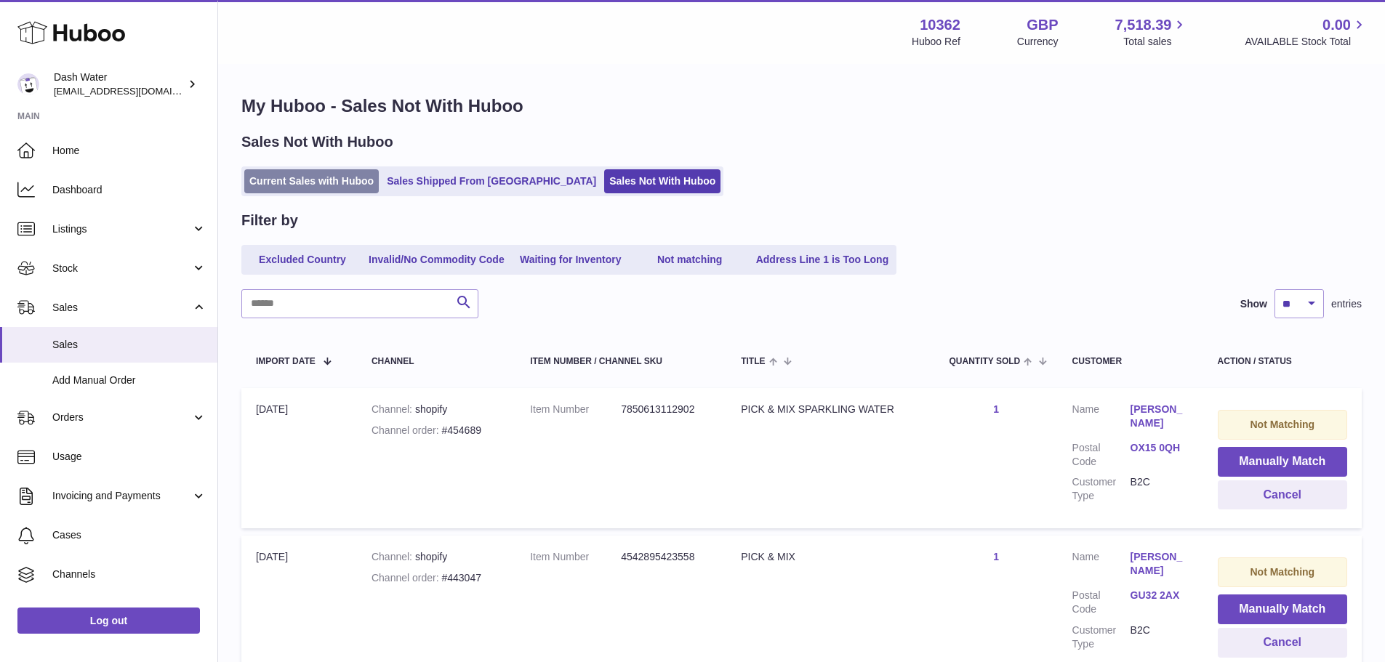
click at [360, 177] on link "Current Sales with Huboo" at bounding box center [311, 181] width 135 height 24
